Goal: Task Accomplishment & Management: Manage account settings

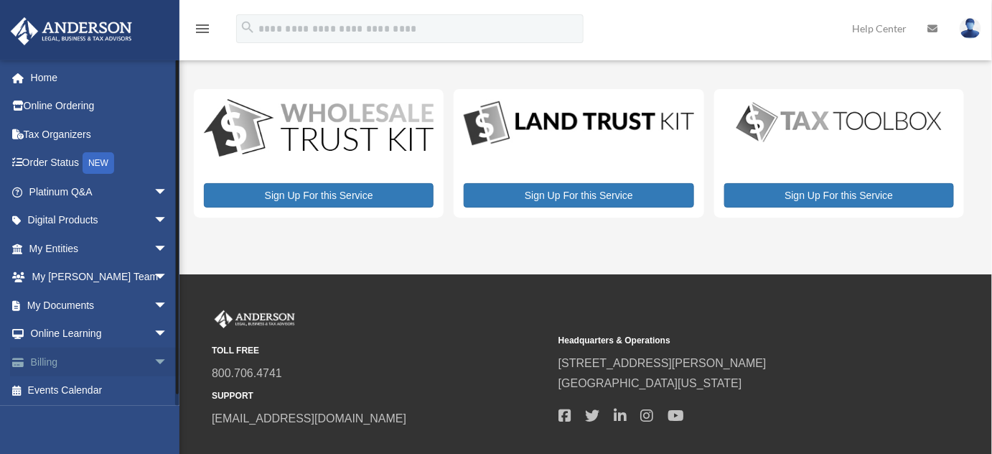
click at [58, 363] on link "Billing arrow_drop_down" at bounding box center [99, 361] width 179 height 29
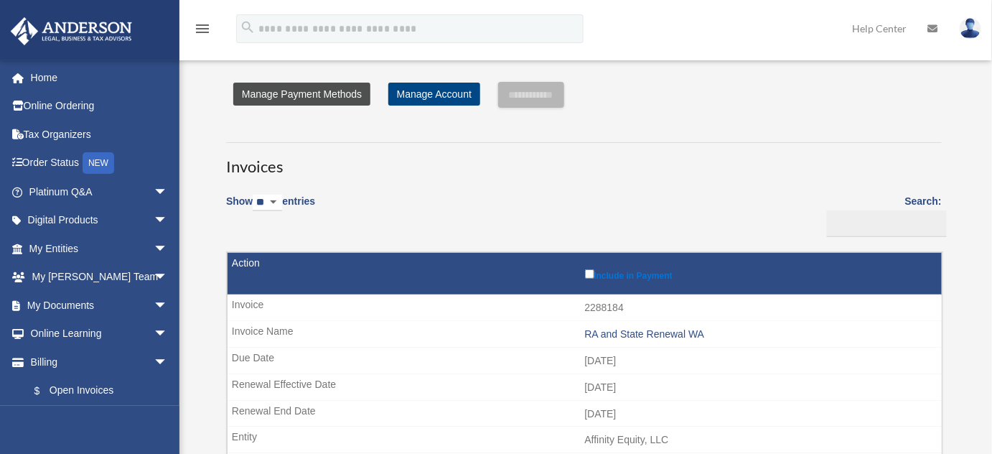
click at [344, 94] on link "Manage Payment Methods" at bounding box center [301, 94] width 137 height 23
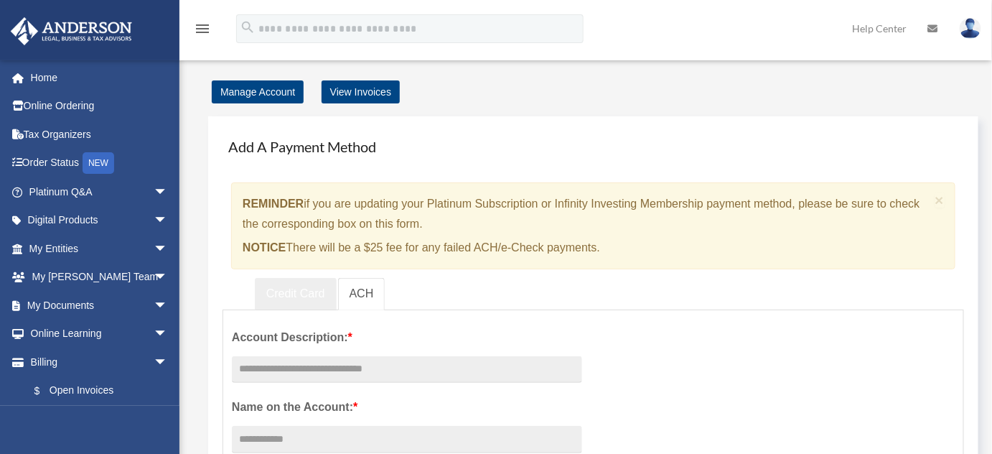
click at [281, 292] on link "Credit Card" at bounding box center [296, 294] width 82 height 32
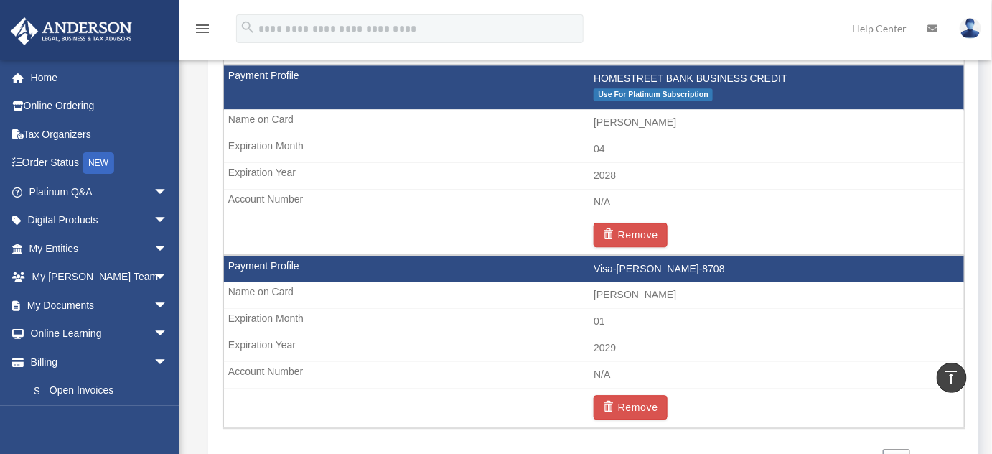
scroll to position [1044, 0]
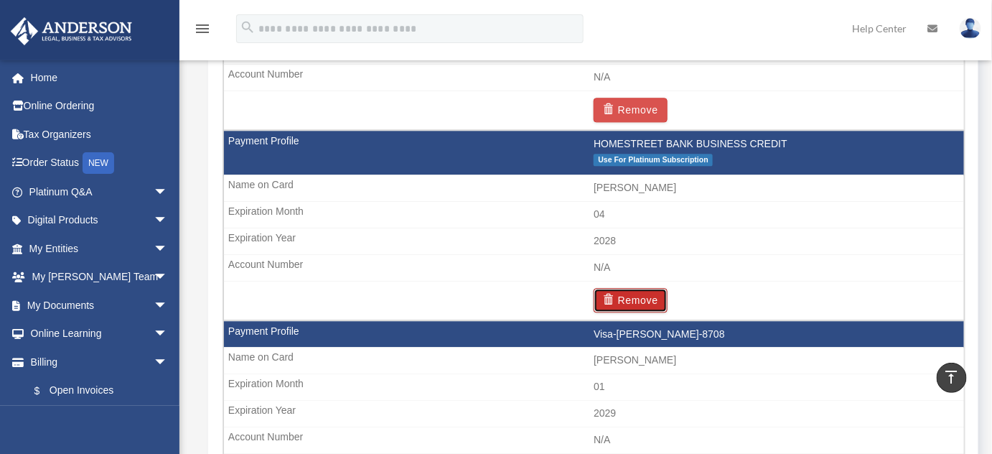
click at [632, 294] on button "Remove" at bounding box center [631, 300] width 74 height 24
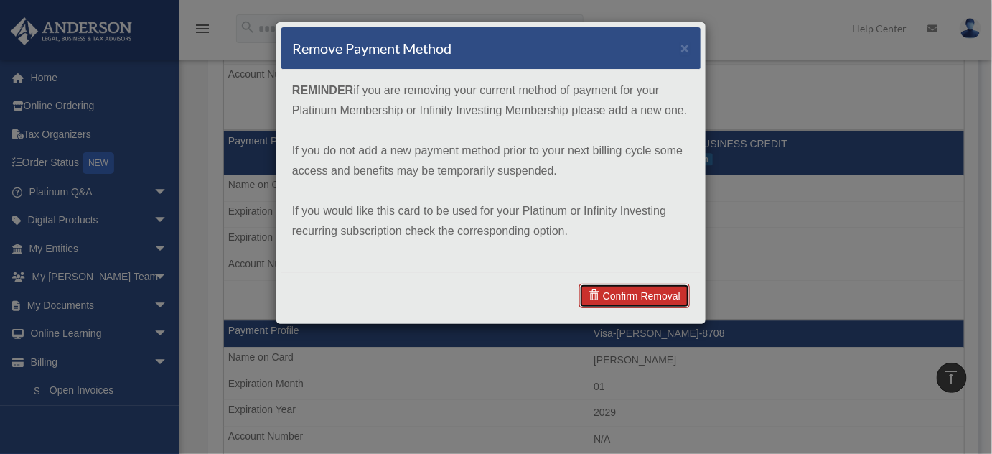
click at [650, 300] on link "Confirm Removal" at bounding box center [634, 295] width 111 height 24
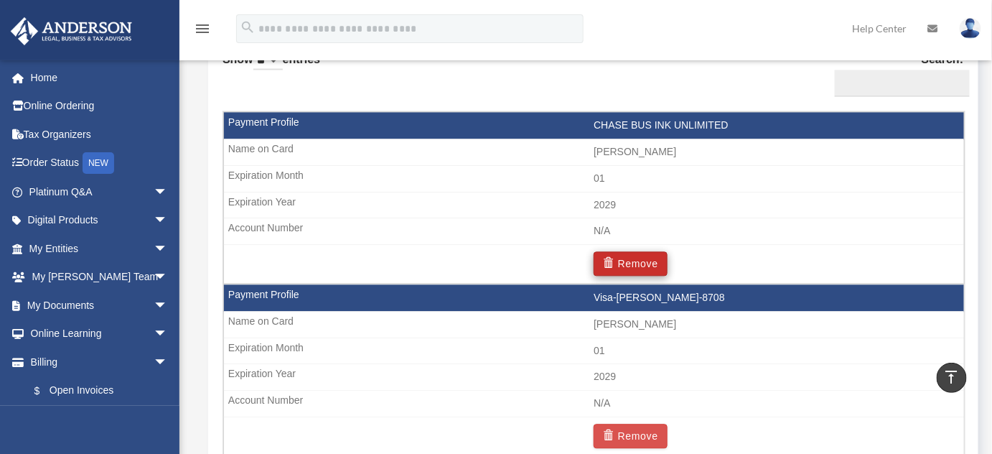
scroll to position [970, 0]
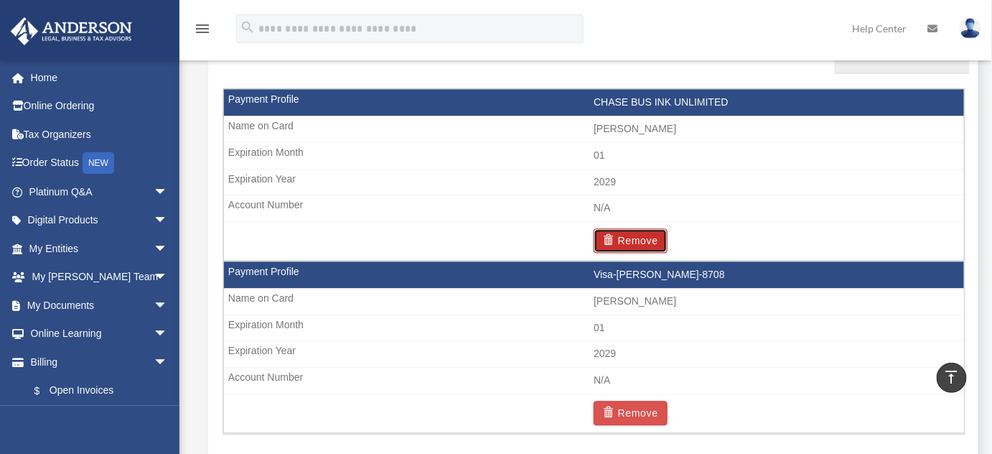
click at [643, 238] on button "Remove" at bounding box center [631, 240] width 74 height 24
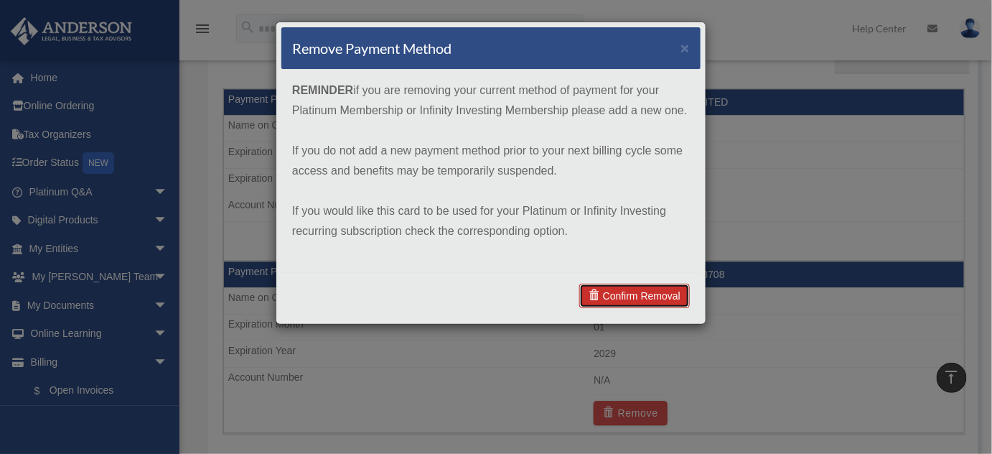
click at [607, 300] on link "Confirm Removal" at bounding box center [634, 295] width 111 height 24
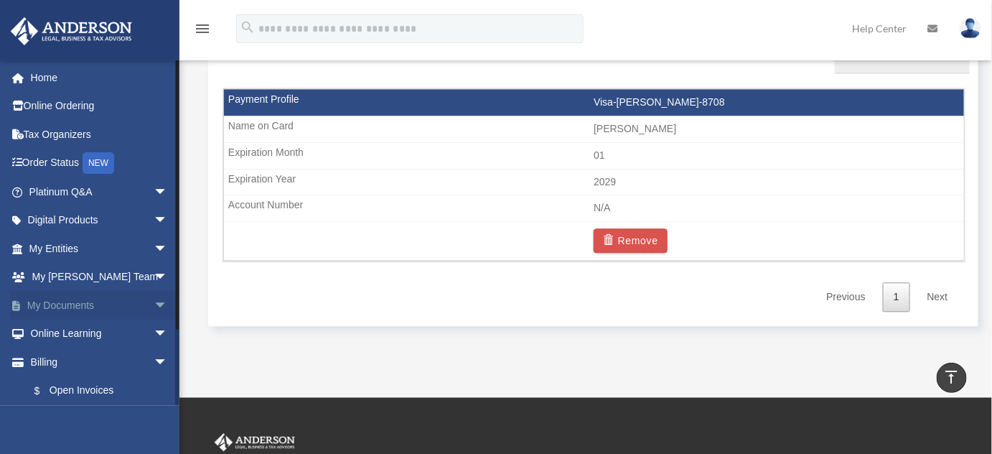
click at [62, 306] on link "My Documents arrow_drop_down" at bounding box center [99, 305] width 179 height 29
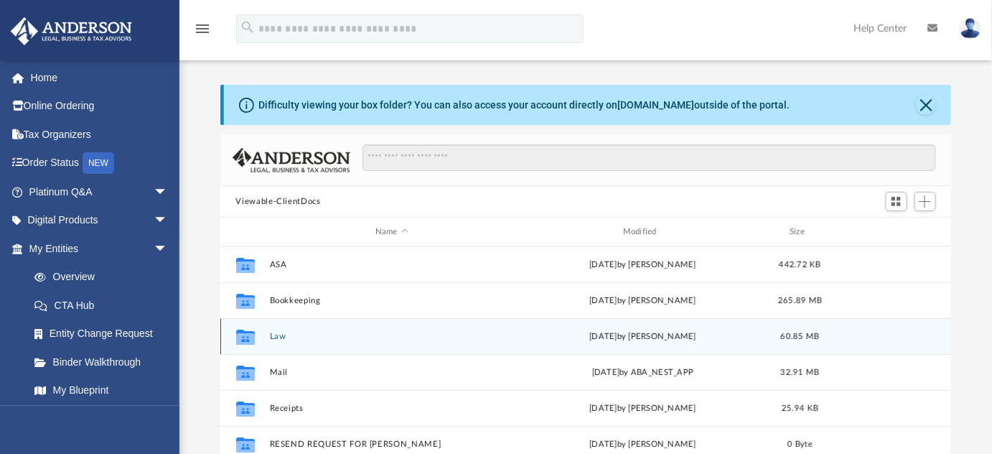
click at [554, 342] on div "Collaborated Folder Law [DATE] by [PERSON_NAME] 60.85 MB" at bounding box center [585, 336] width 731 height 36
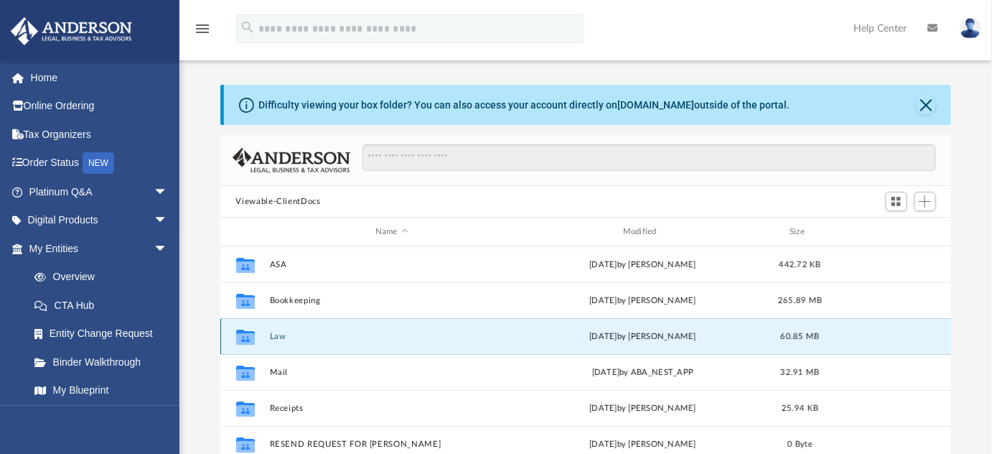
click at [554, 342] on div "Collaborated Folder Law [DATE] by [PERSON_NAME] 60.85 MB" at bounding box center [585, 336] width 731 height 36
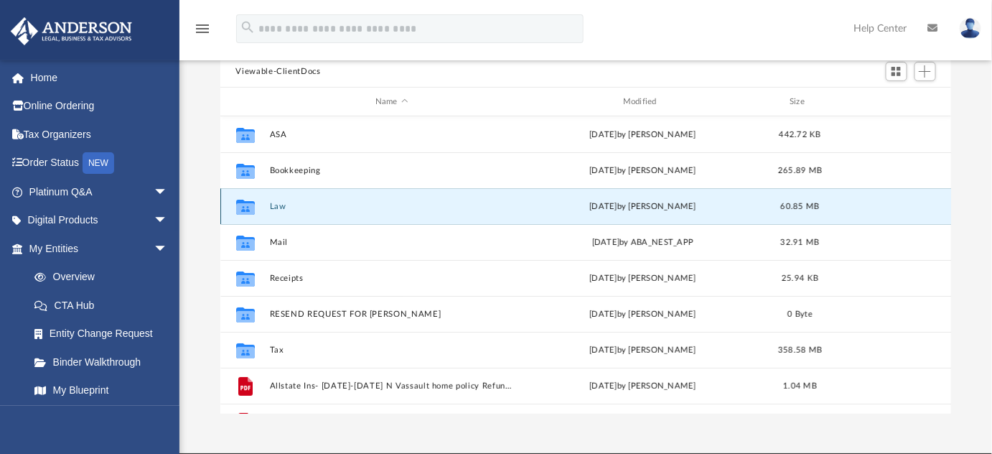
click at [356, 205] on button "Law" at bounding box center [391, 206] width 245 height 9
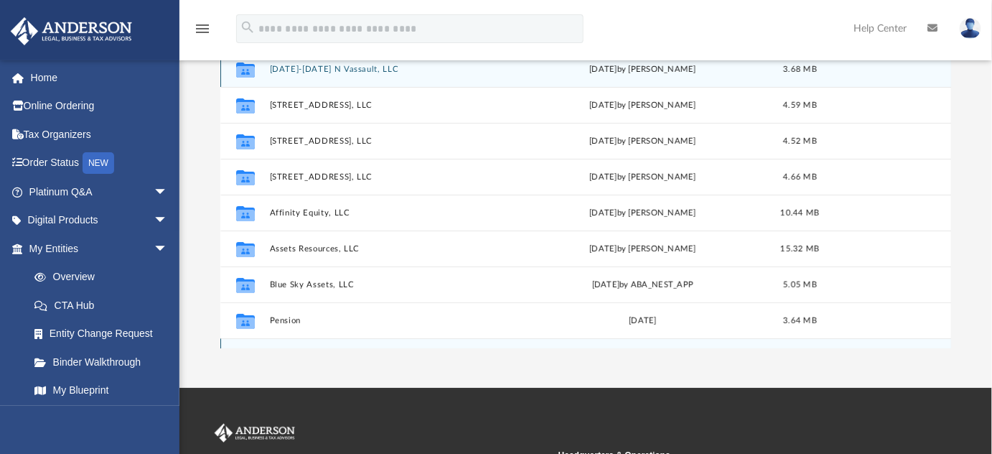
scroll to position [130, 0]
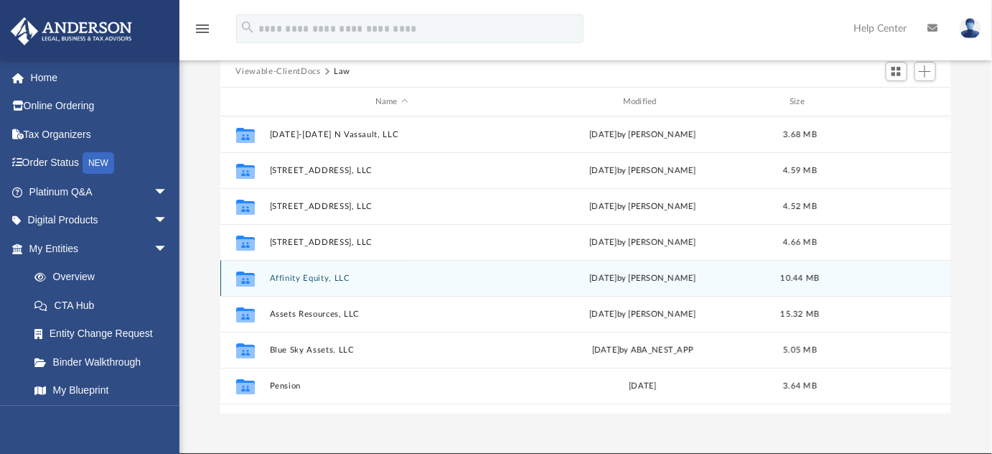
click at [333, 283] on div "Collaborated Folder Affinity Equity, LLC [DATE] by [PERSON_NAME] 10.44 MB" at bounding box center [585, 278] width 731 height 36
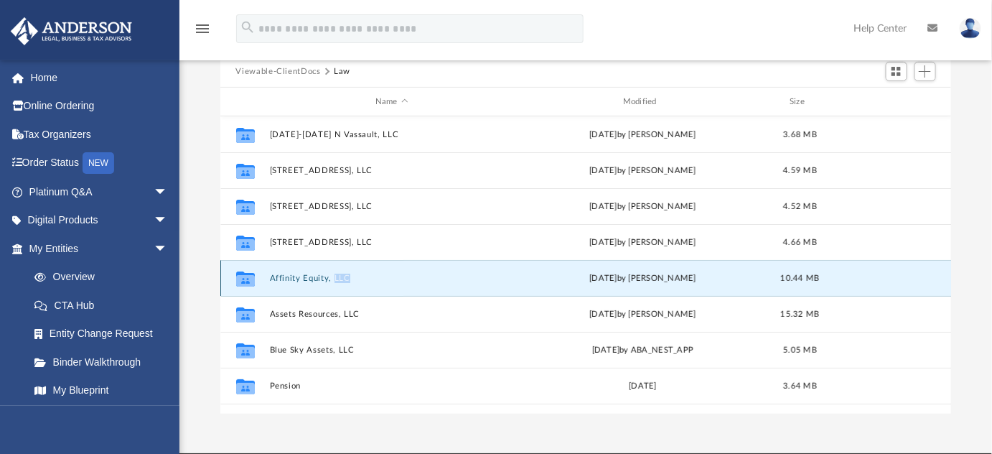
click at [333, 283] on div "Collaborated Folder Affinity Equity, LLC [DATE] by [PERSON_NAME] 10.44 MB" at bounding box center [585, 278] width 731 height 36
click at [247, 281] on icon "grid" at bounding box center [244, 278] width 19 height 15
click at [284, 278] on button "Affinity Equity, LLC" at bounding box center [391, 277] width 245 height 9
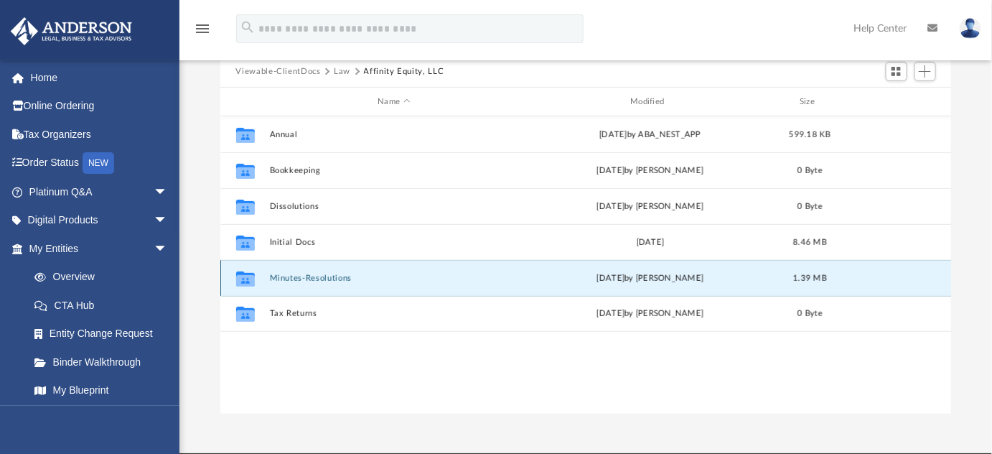
click at [323, 278] on button "Minutes-Resolutions" at bounding box center [394, 277] width 250 height 9
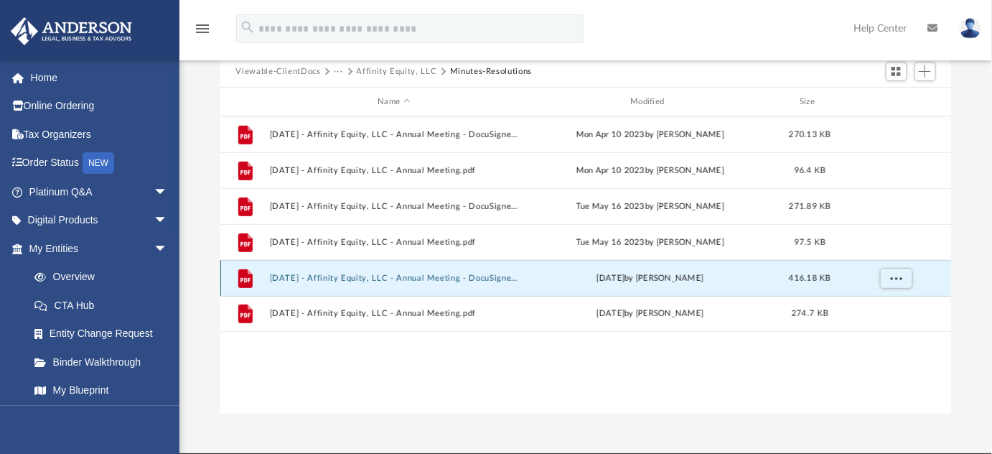
click at [365, 280] on button "[DATE] - Affinity Equity, LLC - Annual Meeting - DocuSigned.pdf" at bounding box center [394, 277] width 250 height 9
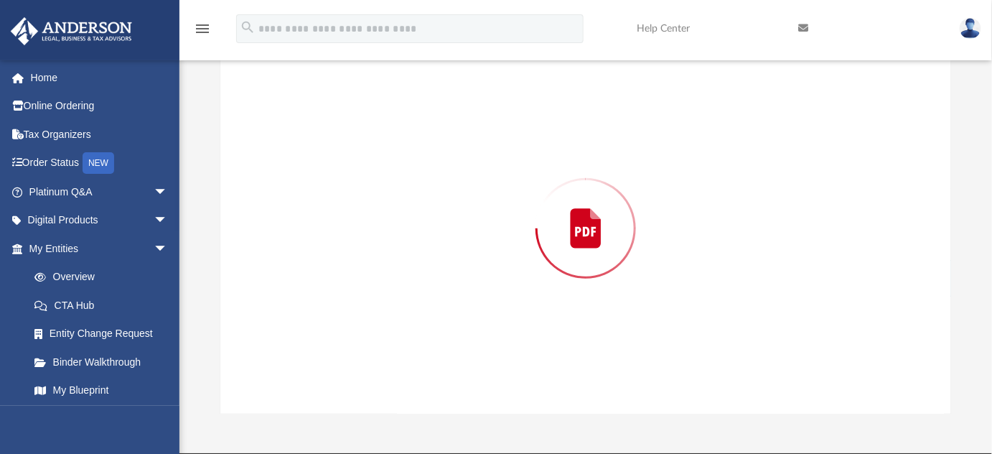
click at [365, 280] on div "Preview" at bounding box center [585, 228] width 731 height 370
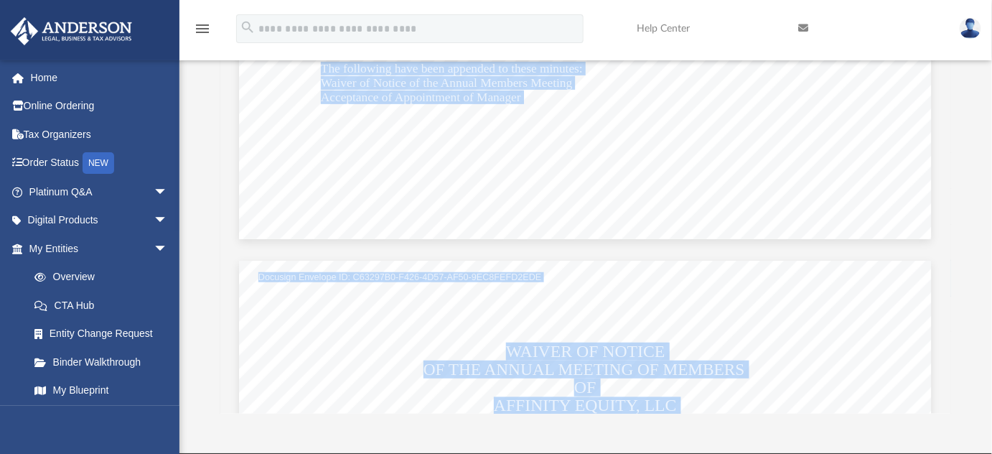
scroll to position [718, 0]
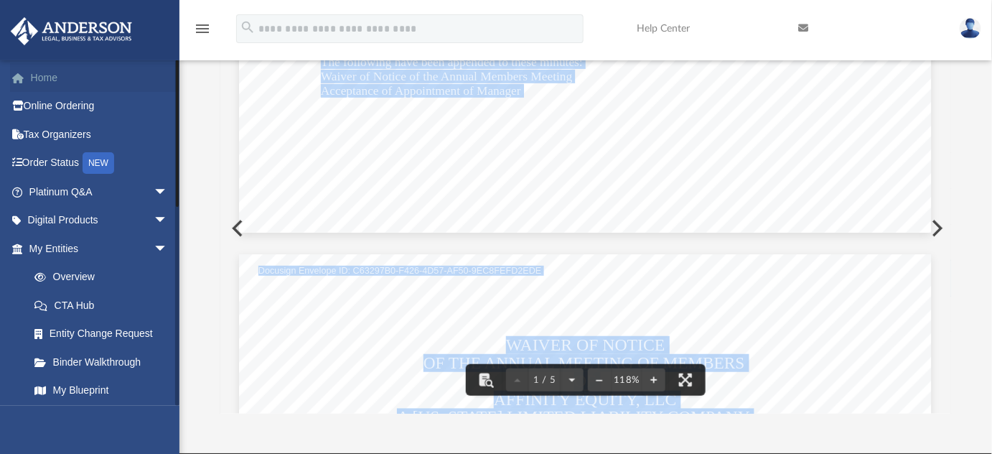
click at [47, 83] on link "Home" at bounding box center [99, 77] width 179 height 29
